Goal: Find specific page/section: Find specific page/section

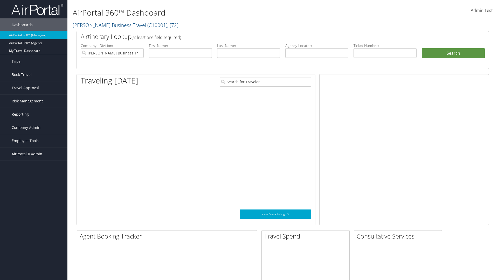
click at [34, 154] on span "AirPortal® Admin" at bounding box center [27, 154] width 31 height 13
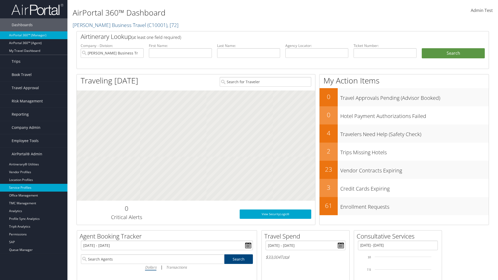
click at [34, 188] on link "Service Profiles" at bounding box center [33, 188] width 67 height 8
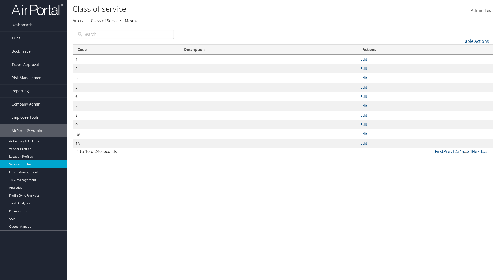
click at [126, 50] on th "Code" at bounding box center [126, 50] width 107 height 10
click at [475, 41] on link "Table Actions" at bounding box center [475, 41] width 26 height 6
click at [458, 58] on link "25" at bounding box center [458, 58] width 68 height 9
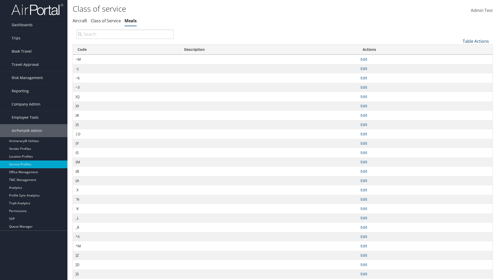
click at [475, 41] on link "Table Actions" at bounding box center [475, 41] width 26 height 6
click at [458, 67] on link "50" at bounding box center [458, 67] width 68 height 9
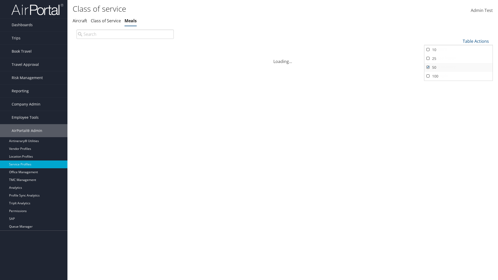
scroll to position [17, 0]
